Goal: Transaction & Acquisition: Purchase product/service

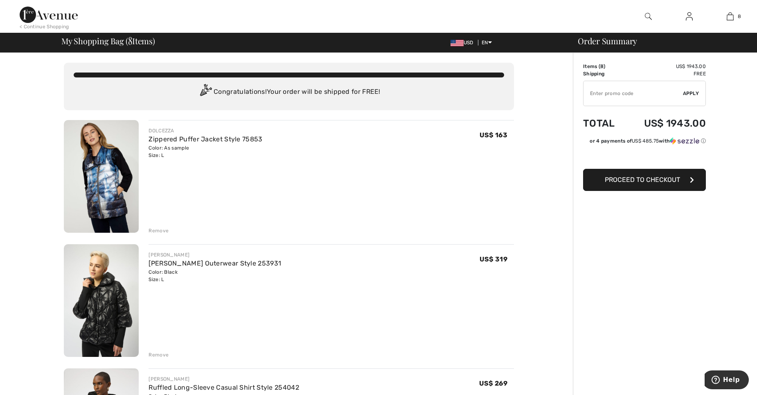
click at [154, 229] on div "Remove" at bounding box center [159, 230] width 20 height 7
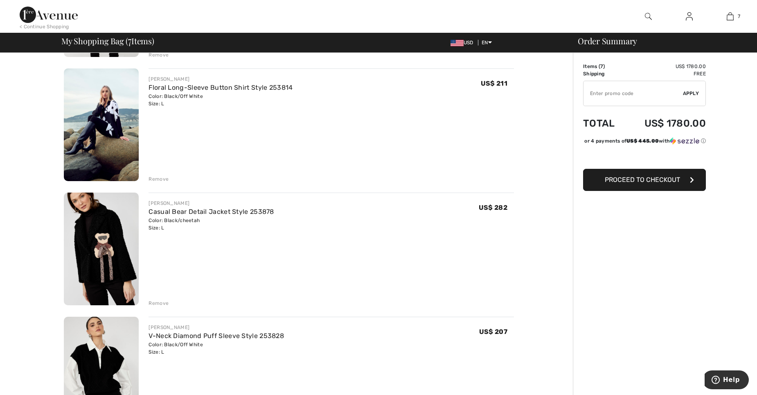
scroll to position [478, 0]
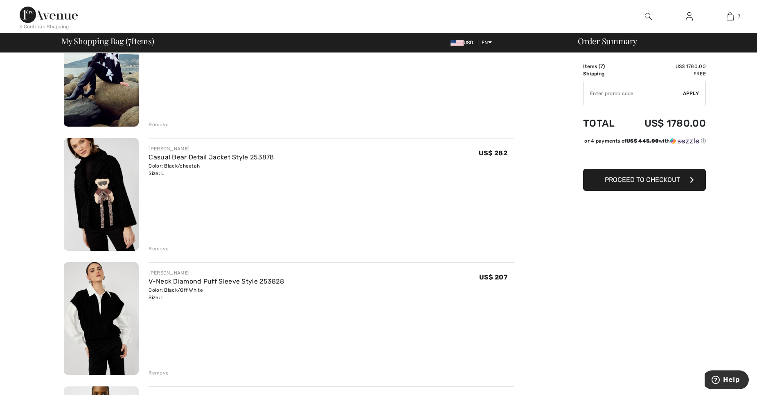
click at [159, 246] on div "Remove" at bounding box center [159, 248] width 20 height 7
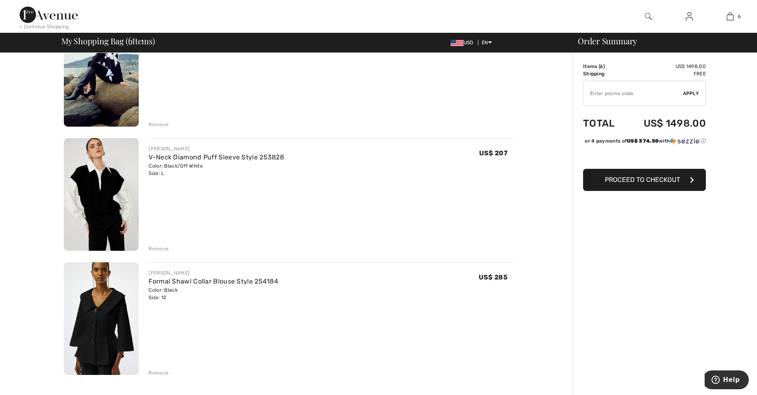
click at [160, 246] on div "Remove" at bounding box center [159, 248] width 20 height 7
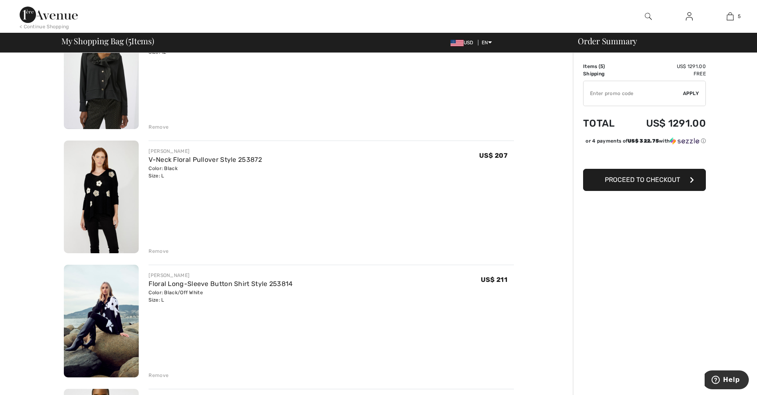
scroll to position [231, 0]
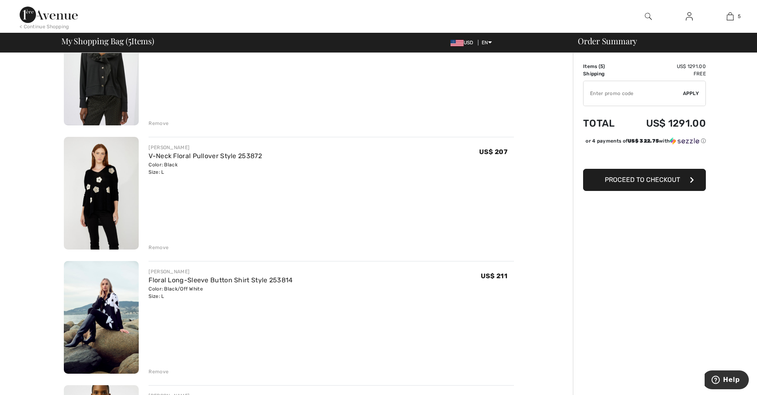
click at [97, 193] on img at bounding box center [101, 193] width 75 height 113
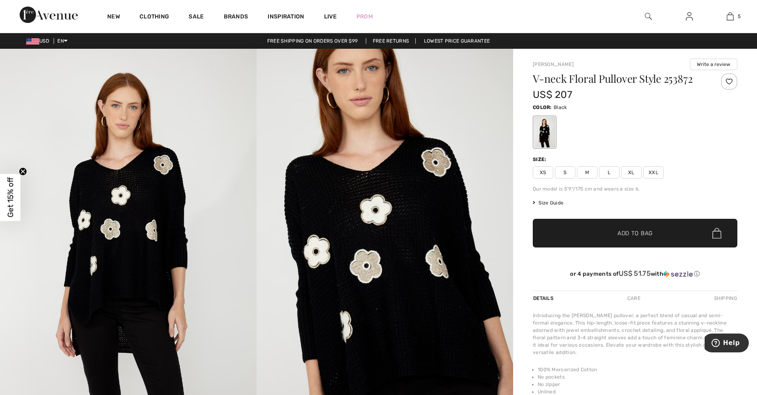
drag, startPoint x: 120, startPoint y: 277, endPoint x: 359, endPoint y: 269, distance: 239.2
drag, startPoint x: 359, startPoint y: 269, endPoint x: 487, endPoint y: 165, distance: 164.5
click at [487, 165] on img at bounding box center [385, 241] width 257 height 385
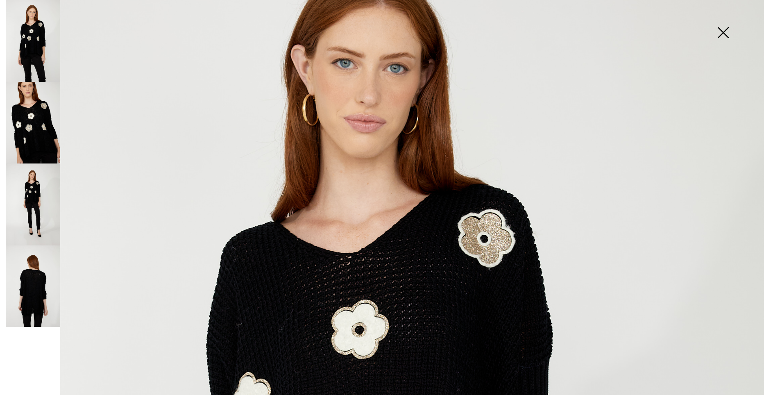
scroll to position [68, 0]
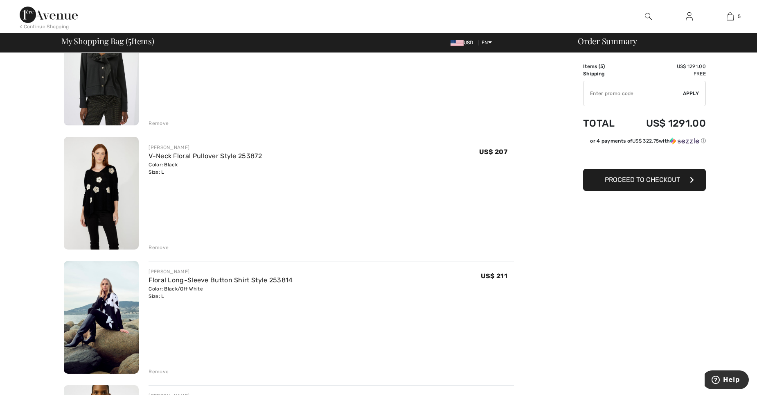
click at [165, 247] on div "Remove" at bounding box center [159, 247] width 20 height 7
